Goal: Check status

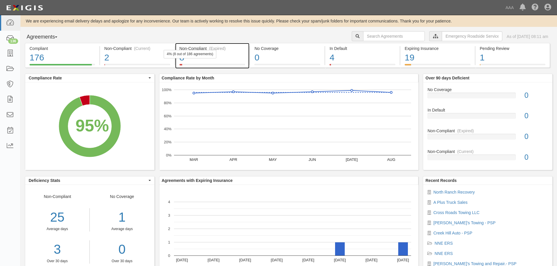
click at [205, 58] on div "4% (8 out of 186 agreements)" at bounding box center [190, 54] width 53 height 8
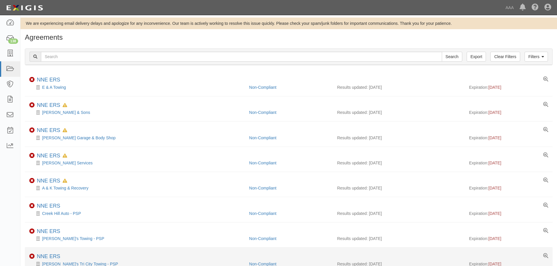
scroll to position [33, 0]
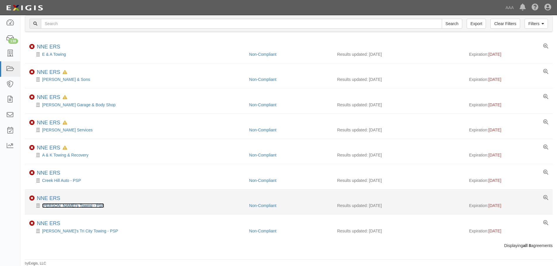
click at [54, 208] on link "Doug's Towing - PSP" at bounding box center [73, 206] width 62 height 5
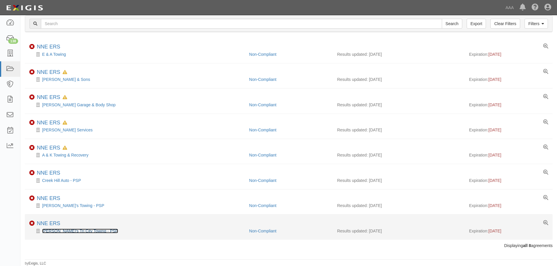
click at [57, 232] on link "[PERSON_NAME]'s Tri City Towing - PSP" at bounding box center [80, 231] width 76 height 5
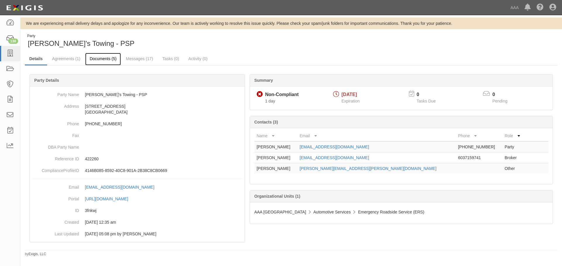
click at [97, 61] on link "Documents (5)" at bounding box center [103, 59] width 36 height 13
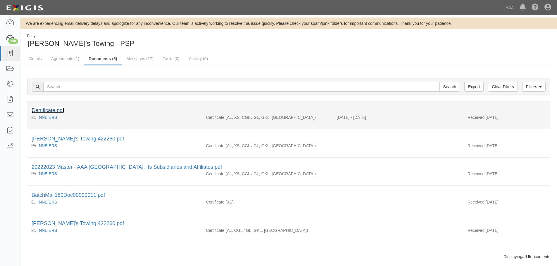
click at [55, 109] on link "Certificate.pdf" at bounding box center [48, 111] width 32 height 6
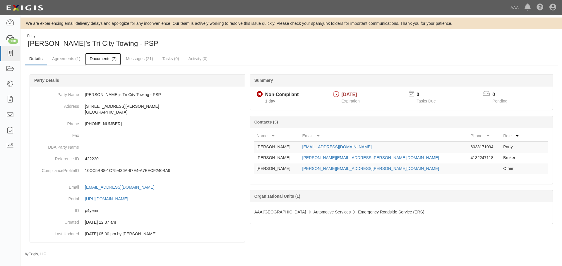
click at [102, 65] on link "Documents (7)" at bounding box center [103, 59] width 36 height 13
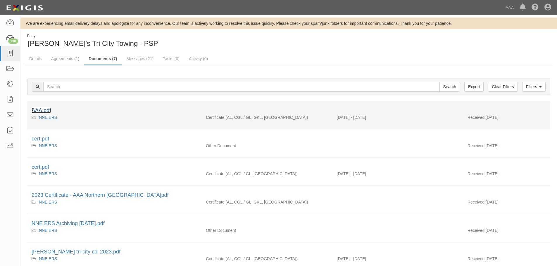
click at [50, 109] on link "AAA.pdf" at bounding box center [41, 111] width 19 height 6
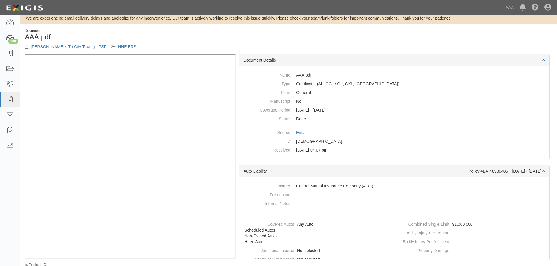
scroll to position [7, 0]
